Goal: Transaction & Acquisition: Book appointment/travel/reservation

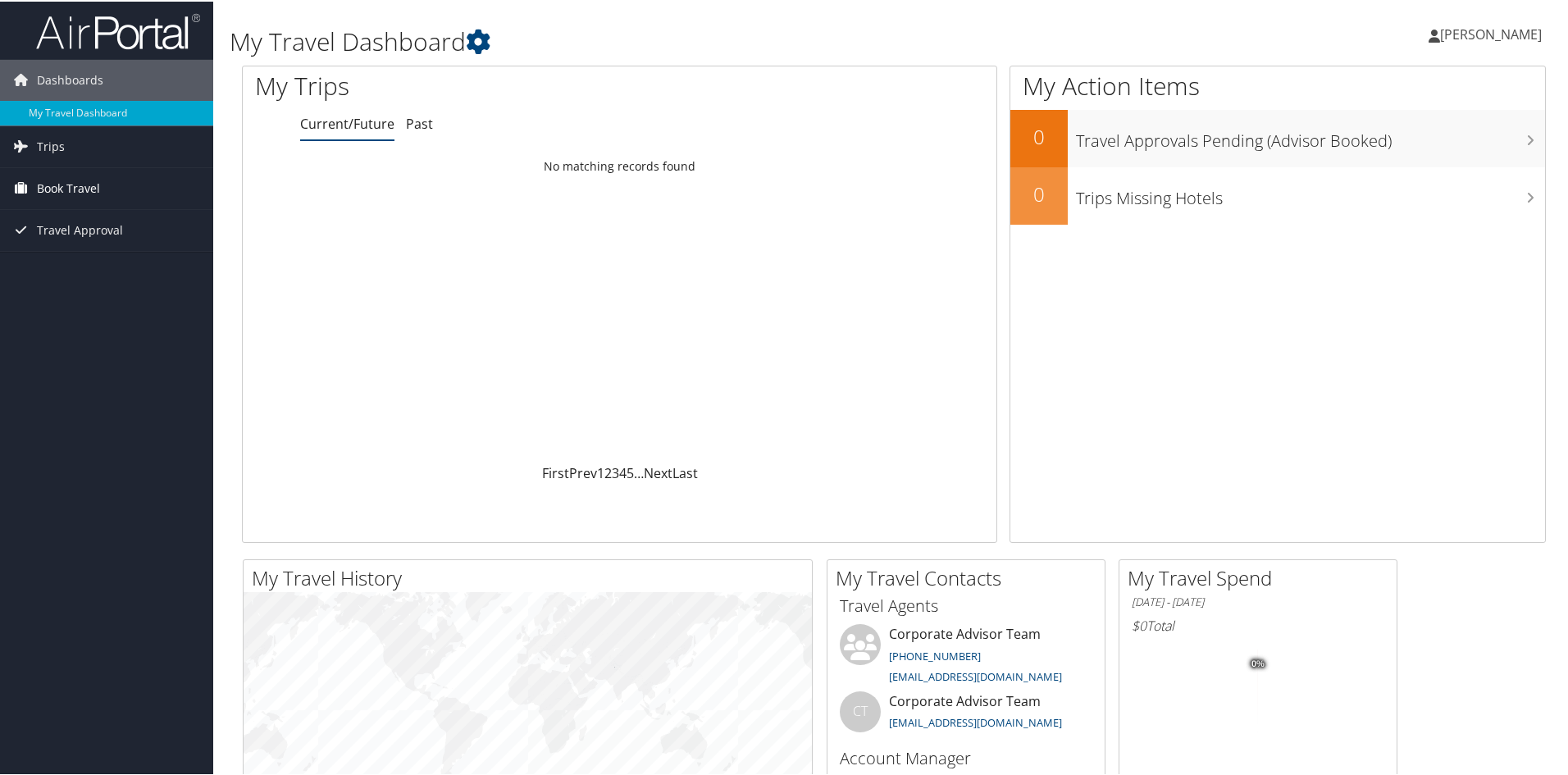
click at [74, 186] on span "Book Travel" at bounding box center [69, 187] width 63 height 41
click at [107, 259] on link "Book/Manage Online Trips" at bounding box center [107, 268] width 214 height 24
